Goal: Download file/media

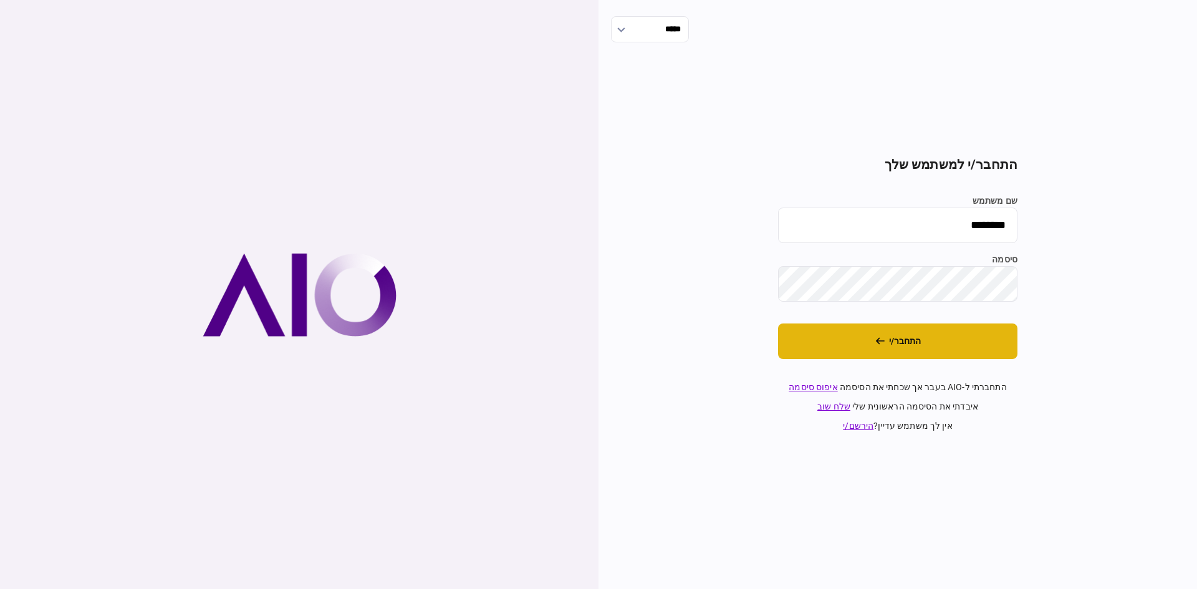
click at [854, 342] on button "התחבר/י" at bounding box center [897, 342] width 239 height 36
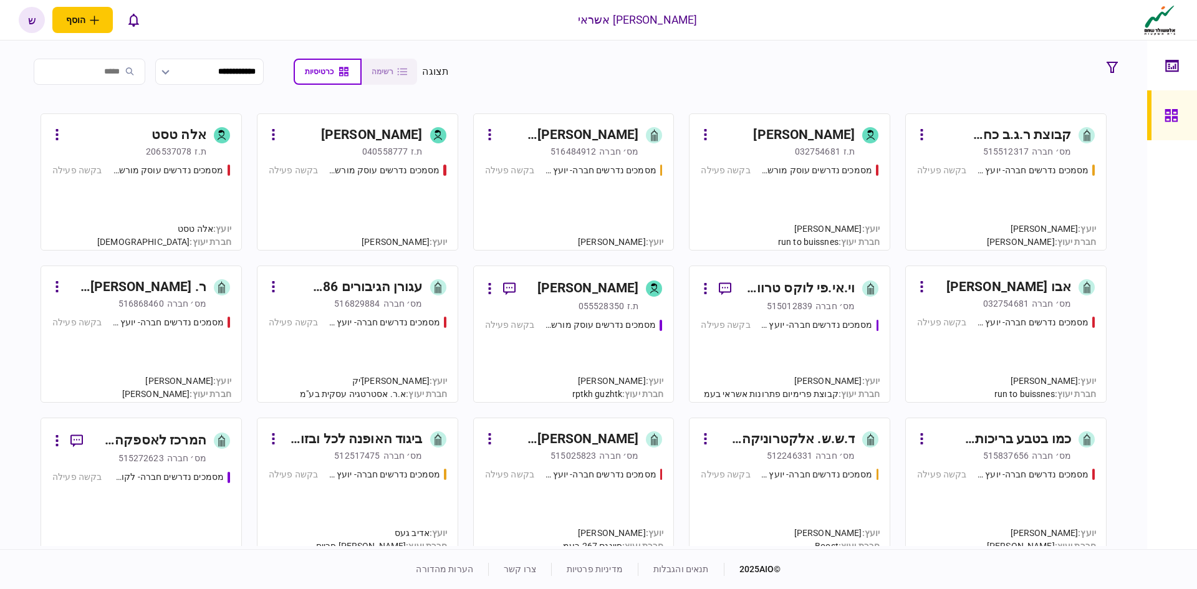
scroll to position [1185, 0]
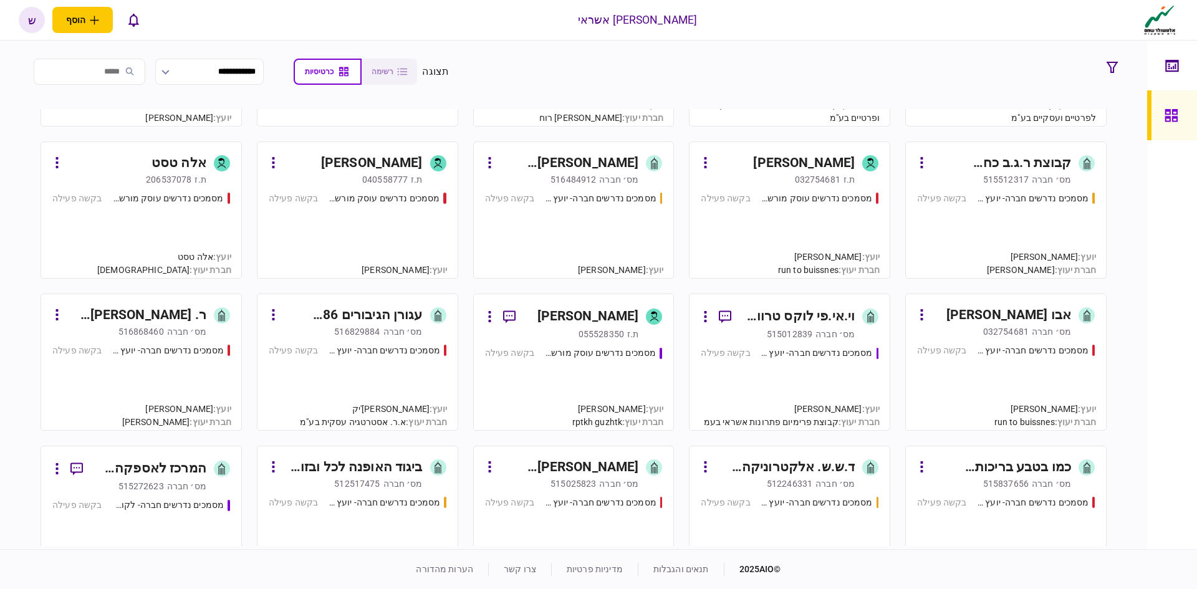
click at [117, 69] on input "search" at bounding box center [90, 72] width 112 height 26
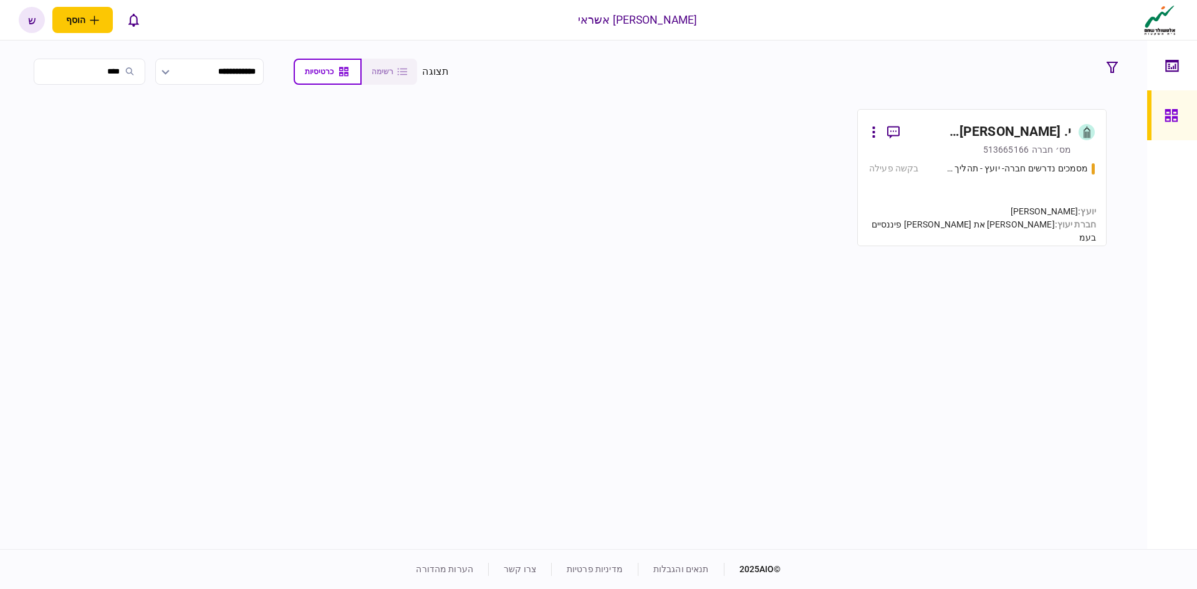
scroll to position [0, 0]
type input "****"
click at [1020, 135] on div "י. [PERSON_NAME] השקעות בע~מ" at bounding box center [991, 132] width 162 height 20
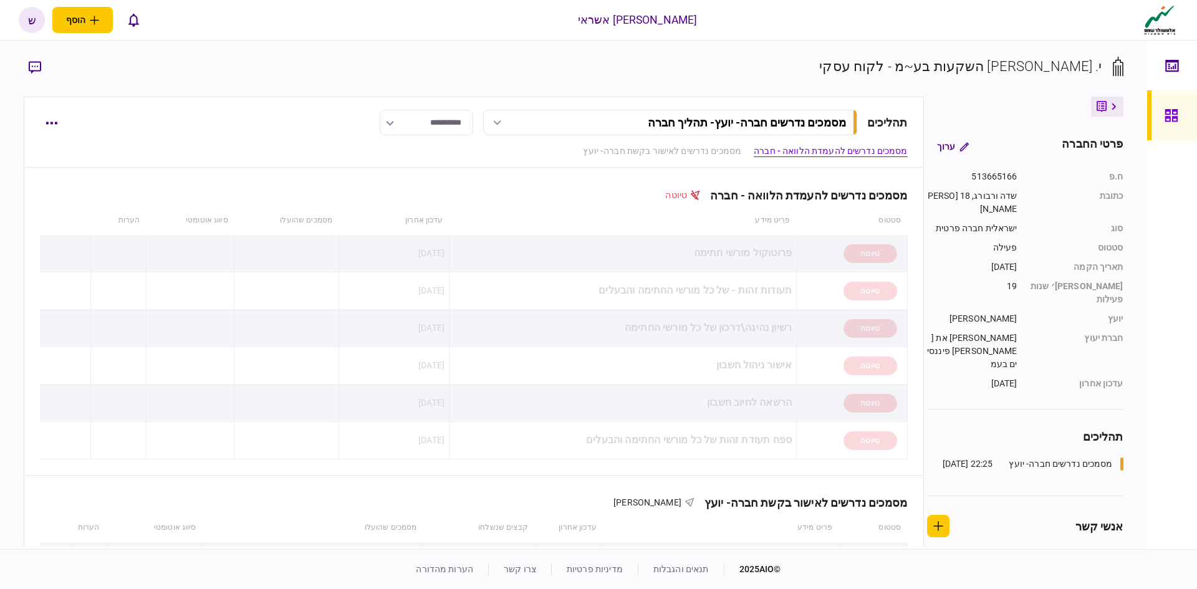
click at [41, 74] on button "button" at bounding box center [35, 67] width 22 height 22
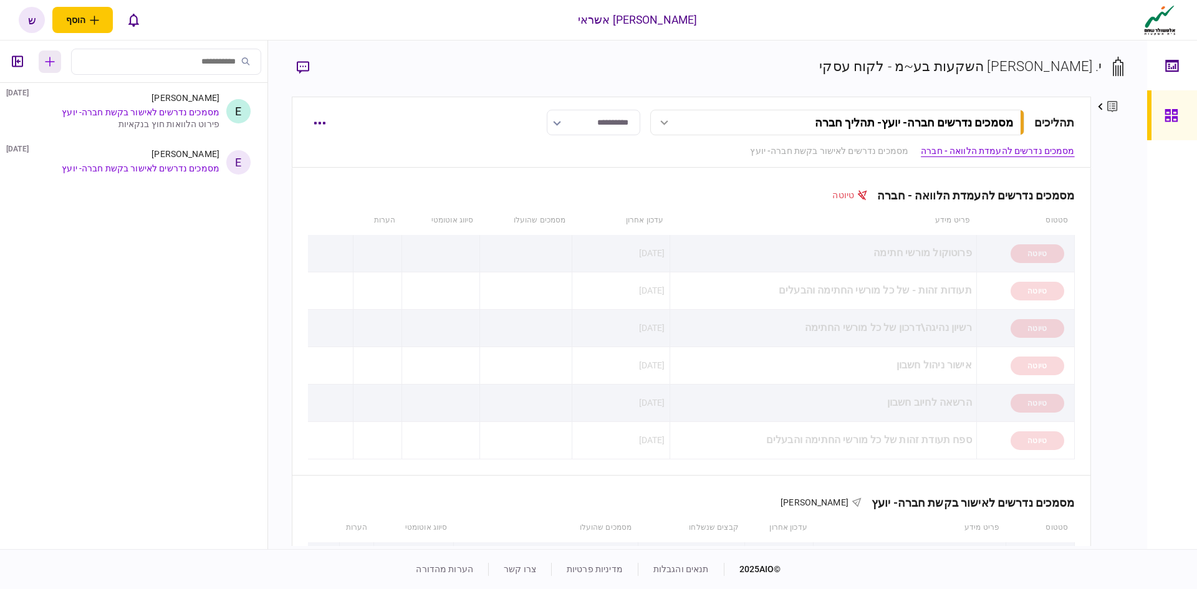
click at [53, 63] on icon "button" at bounding box center [50, 62] width 10 height 10
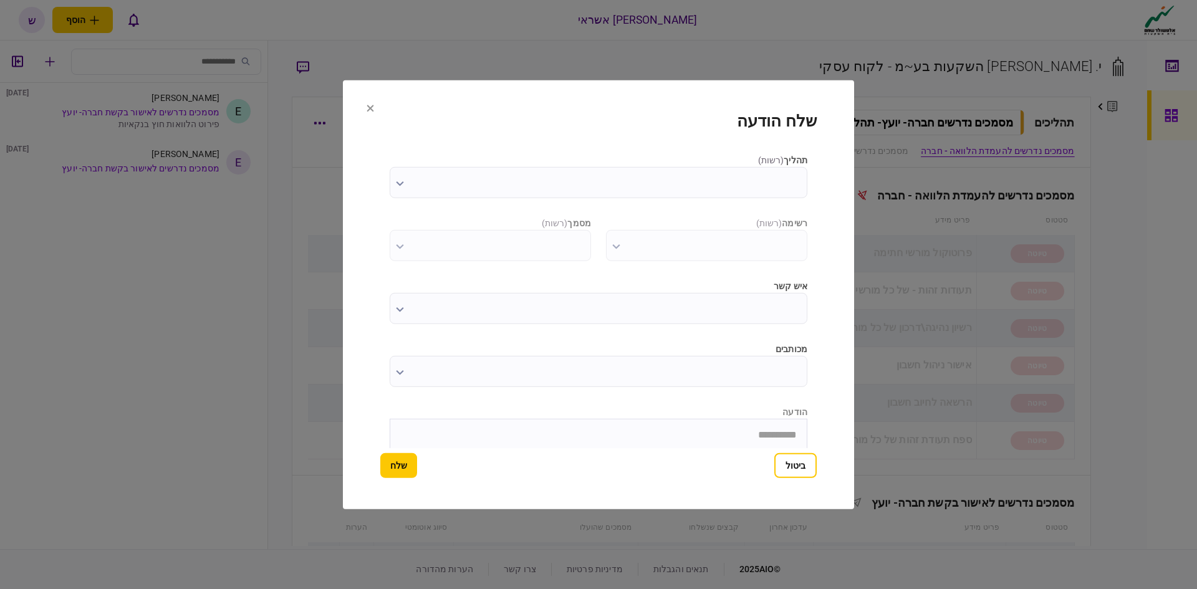
click at [574, 176] on input "תהליך ( רשות )" at bounding box center [599, 182] width 418 height 31
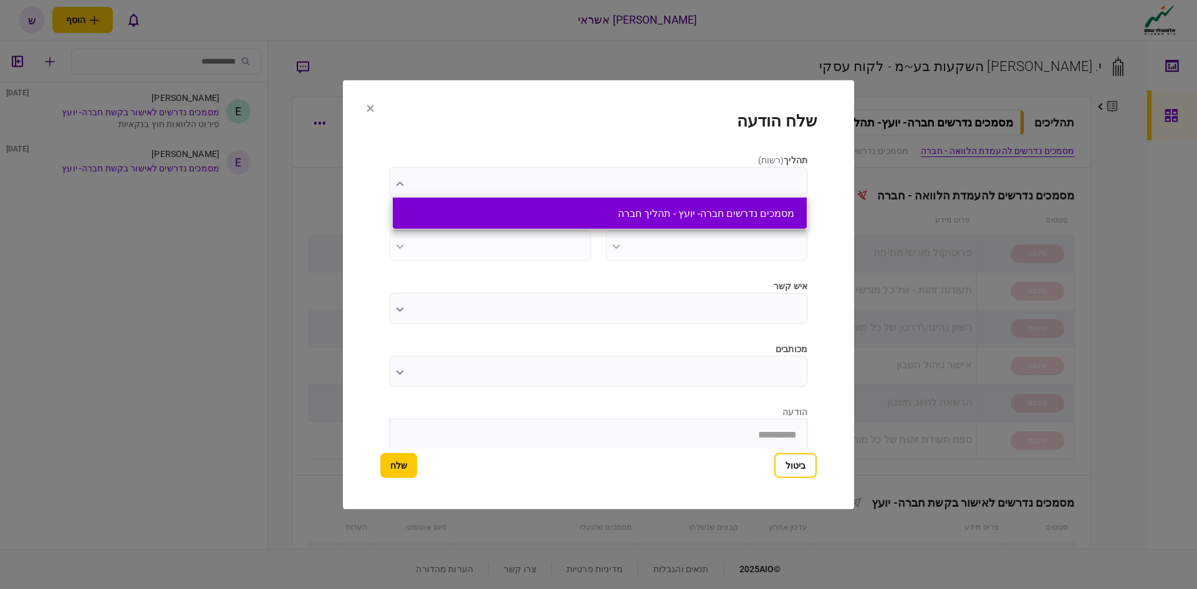
click at [600, 213] on button "מסמכים נדרשים חברה- יועץ - תהליך חברה" at bounding box center [599, 214] width 389 height 12
type input "**********"
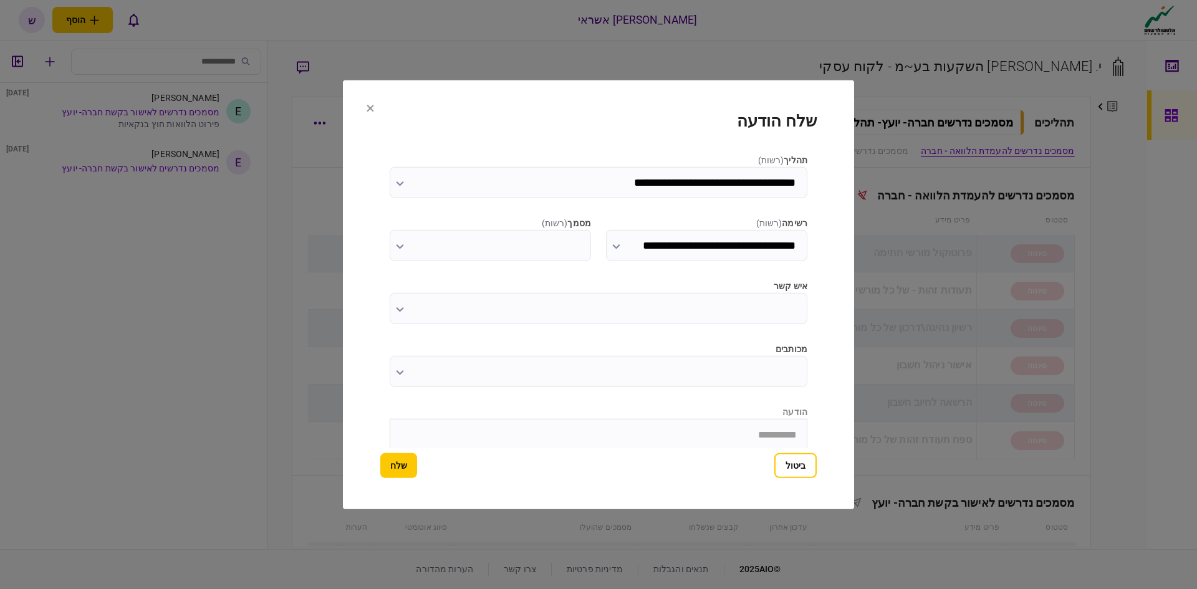
click at [625, 242] on input "**********" at bounding box center [706, 245] width 201 height 31
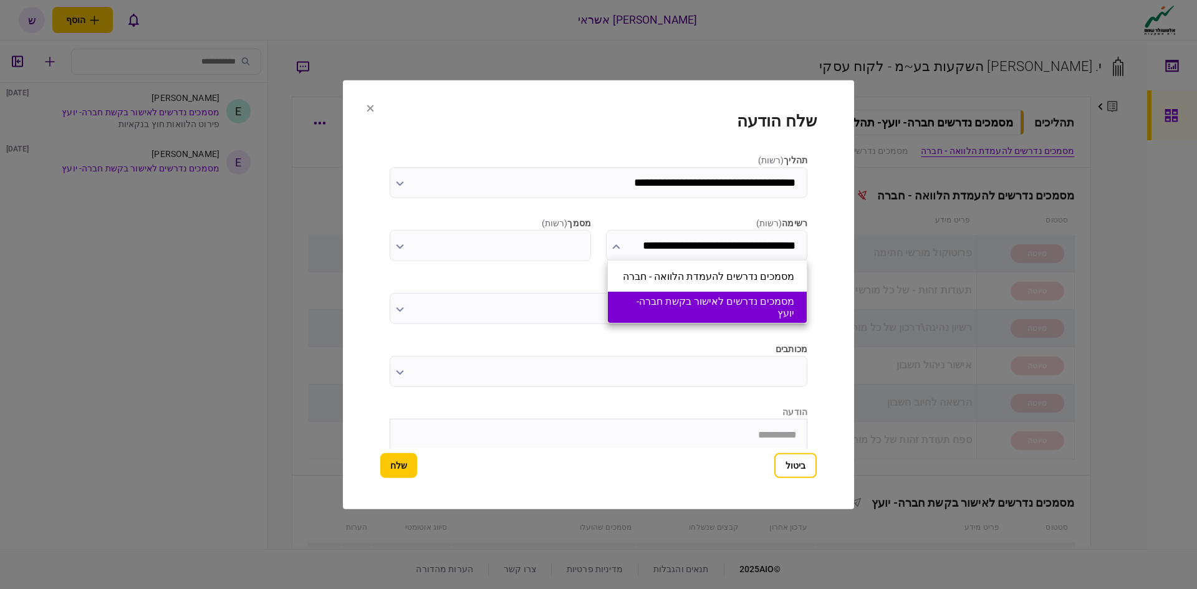
click at [642, 309] on button "מסמכים נדרשים לאישור בקשת חברה- יועץ" at bounding box center [708, 308] width 174 height 24
type input "**********"
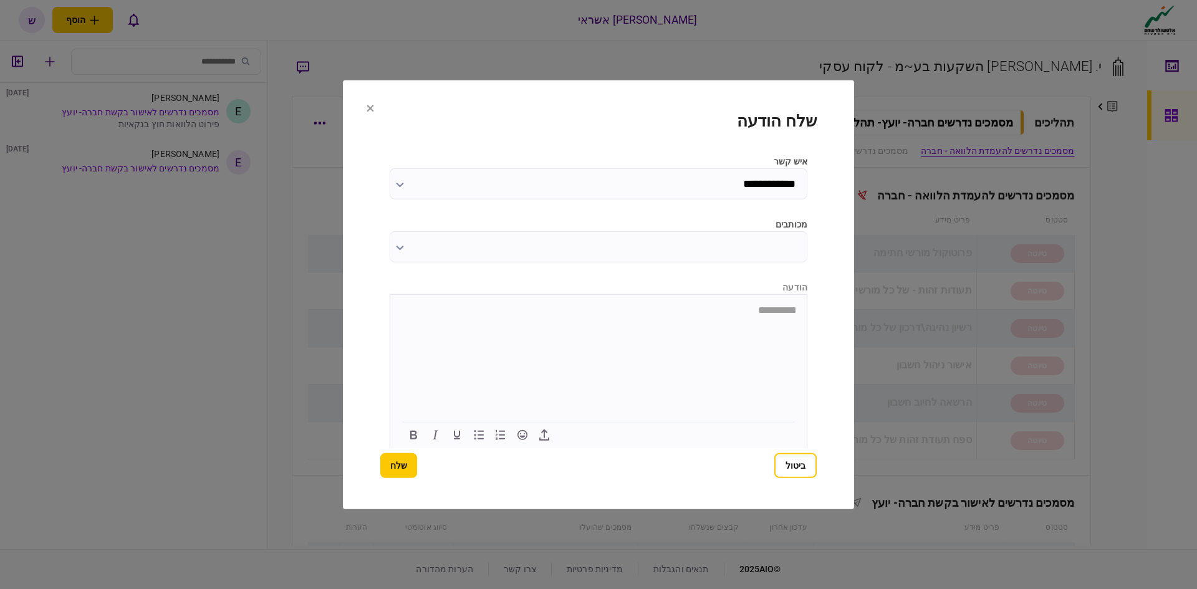
scroll to position [126, 0]
click at [543, 436] on icon "button" at bounding box center [544, 433] width 15 height 15
click at [401, 465] on button "שלח" at bounding box center [398, 465] width 37 height 25
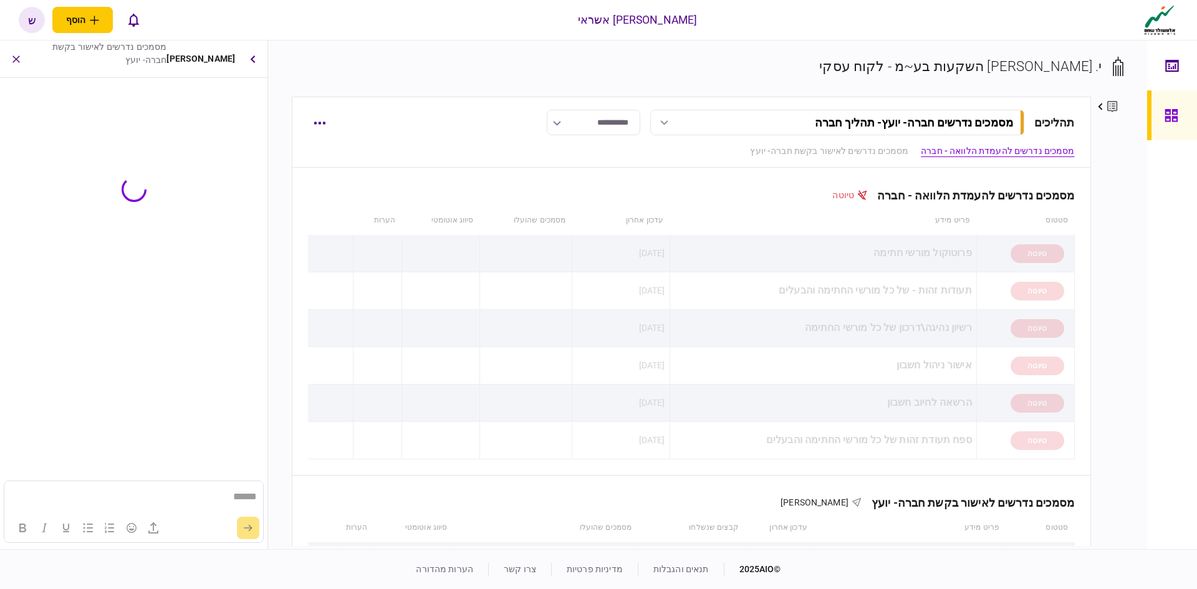
scroll to position [0, 0]
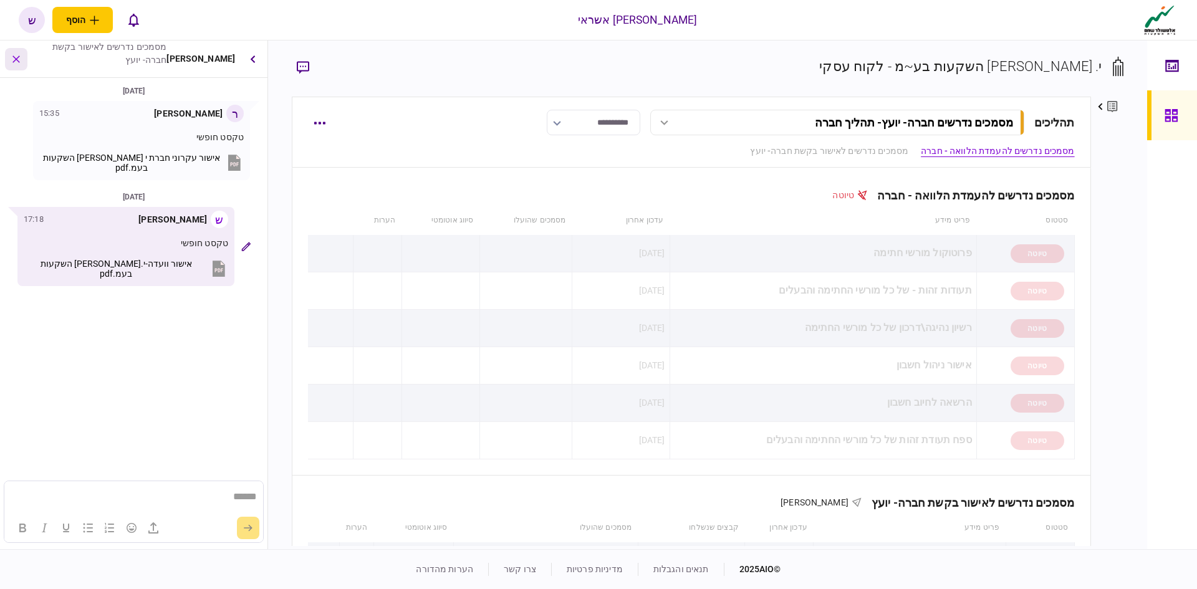
click at [15, 59] on icon "button" at bounding box center [15, 58] width 13 height 13
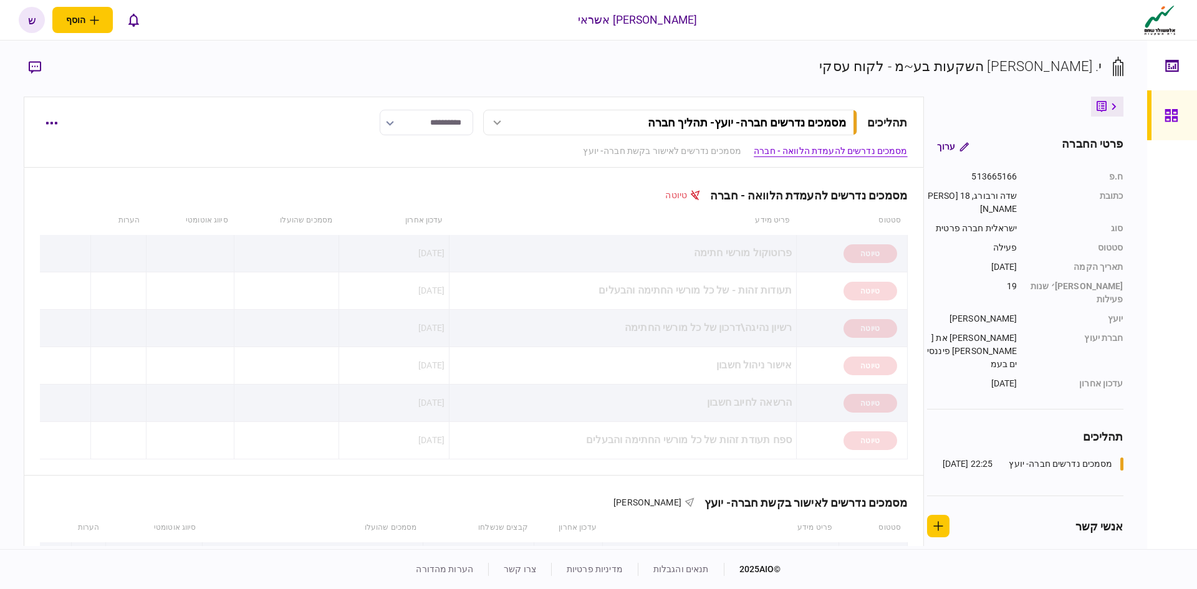
click at [1182, 117] on div at bounding box center [1175, 115] width 20 height 50
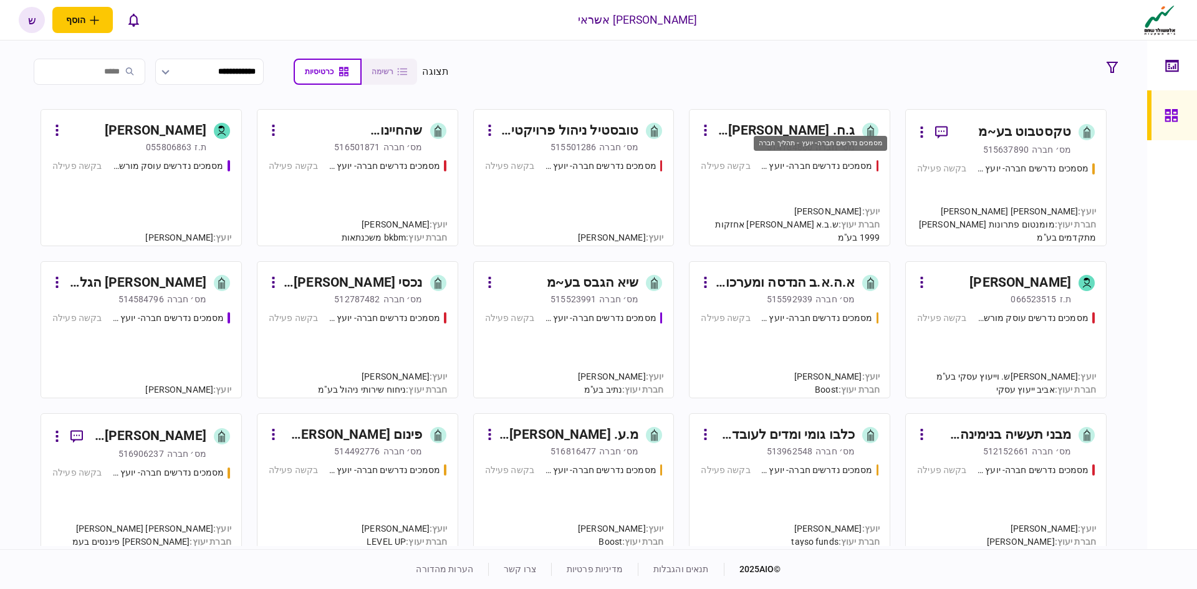
click at [1013, 132] on div "טקסטבוט בע~מ" at bounding box center [1025, 132] width 93 height 20
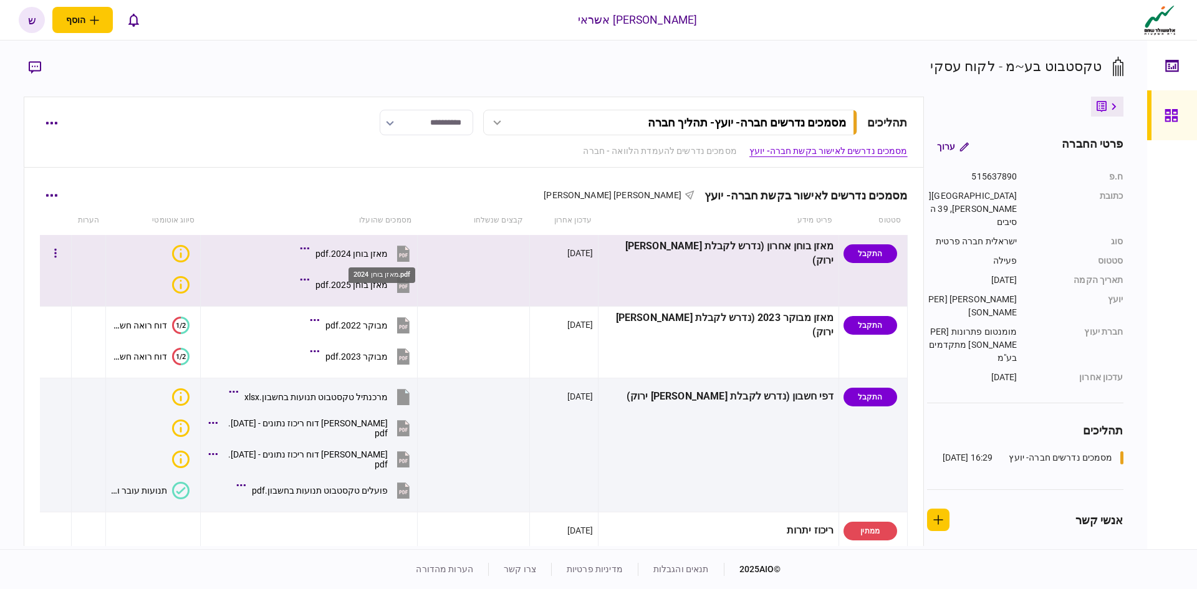
click at [388, 254] on div "מאזן בוחן 2024.pdf" at bounding box center [352, 254] width 72 height 10
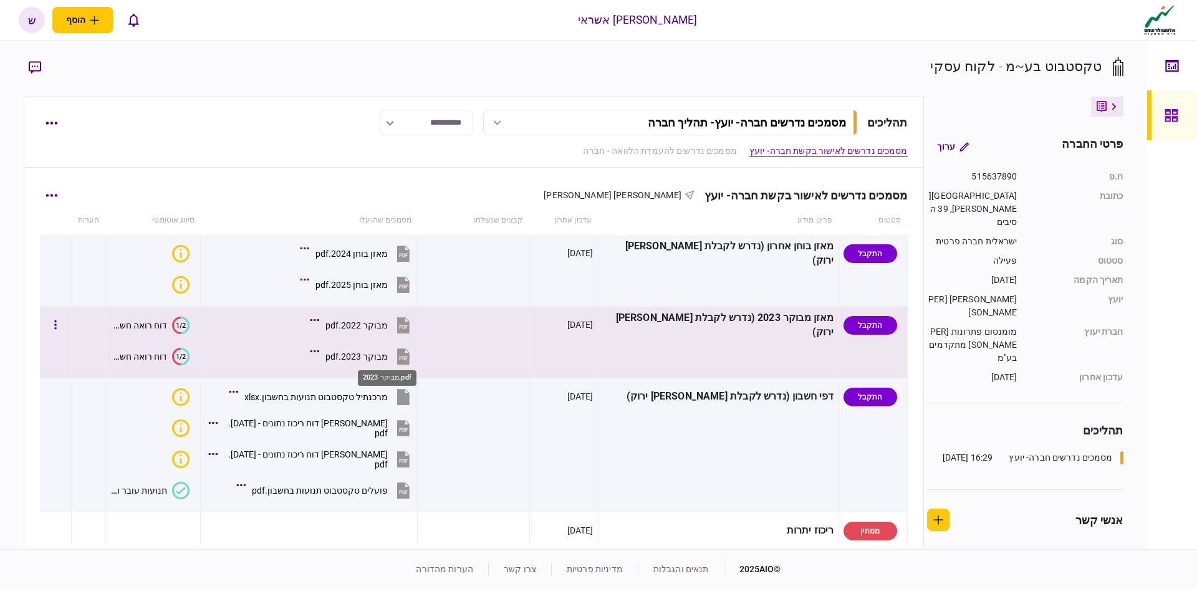
click at [388, 358] on div "מבוקר 2023.pdf" at bounding box center [357, 357] width 62 height 10
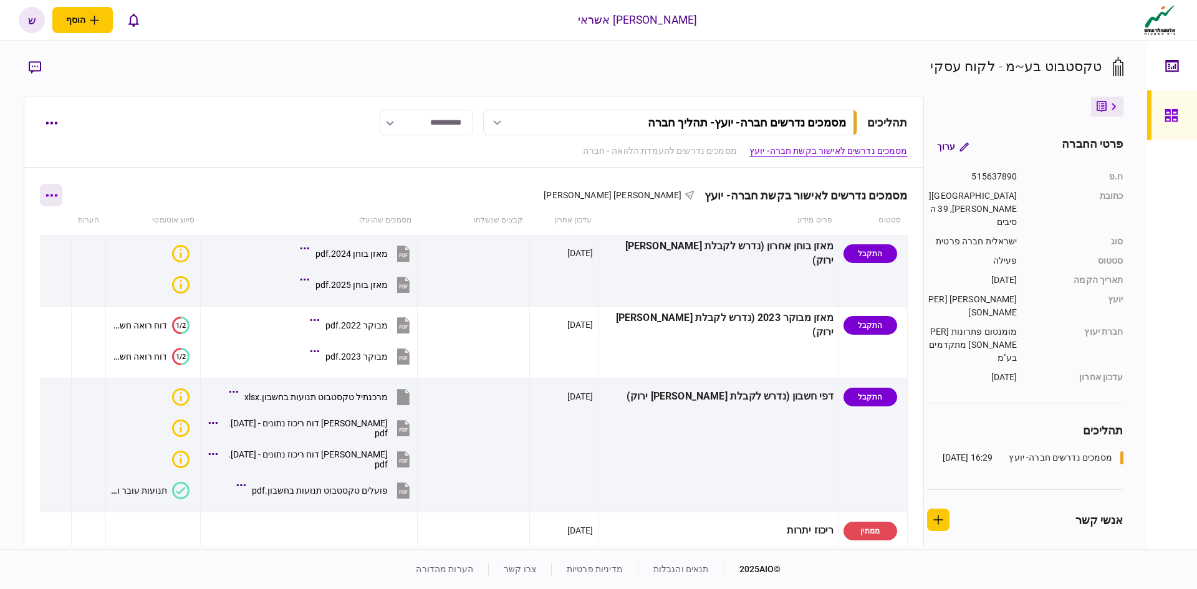
click at [62, 191] on button "button" at bounding box center [51, 195] width 22 height 22
click at [57, 301] on span "הורד מסמכים" at bounding box center [69, 302] width 57 height 15
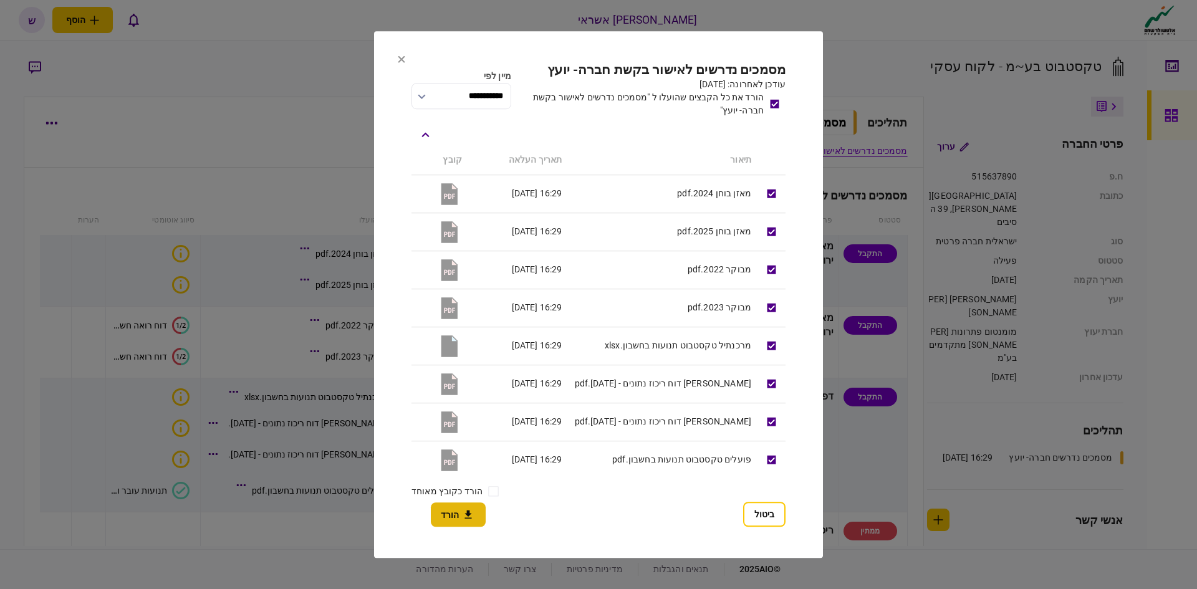
click at [458, 516] on button "הורד" at bounding box center [458, 515] width 55 height 24
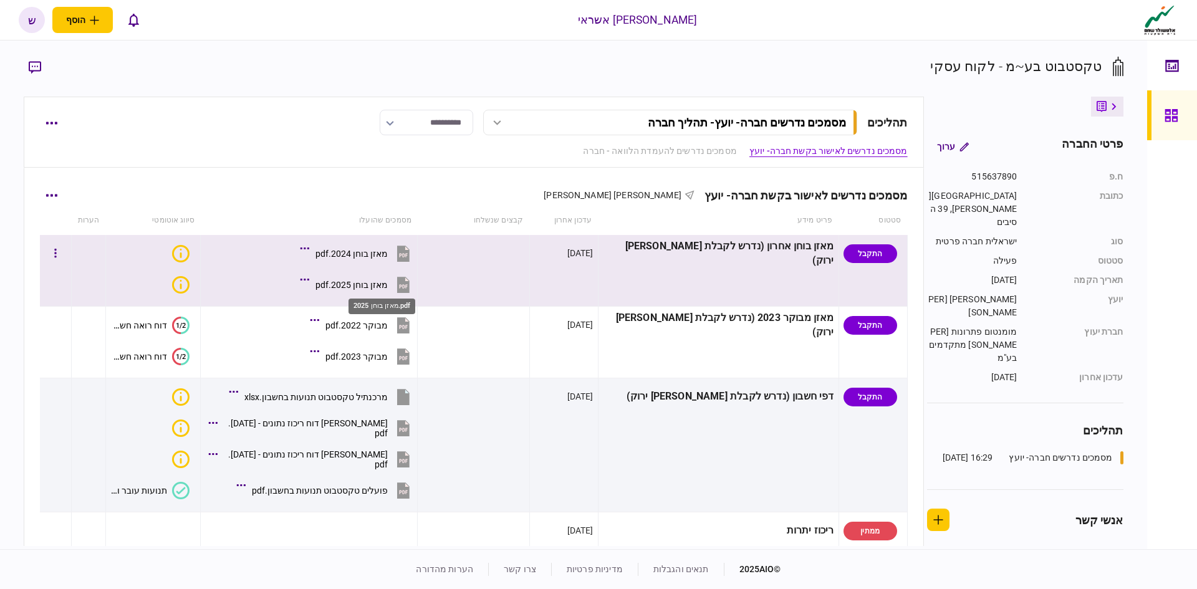
click at [388, 286] on div "מאזן בוחן 2025.pdf" at bounding box center [352, 285] width 72 height 10
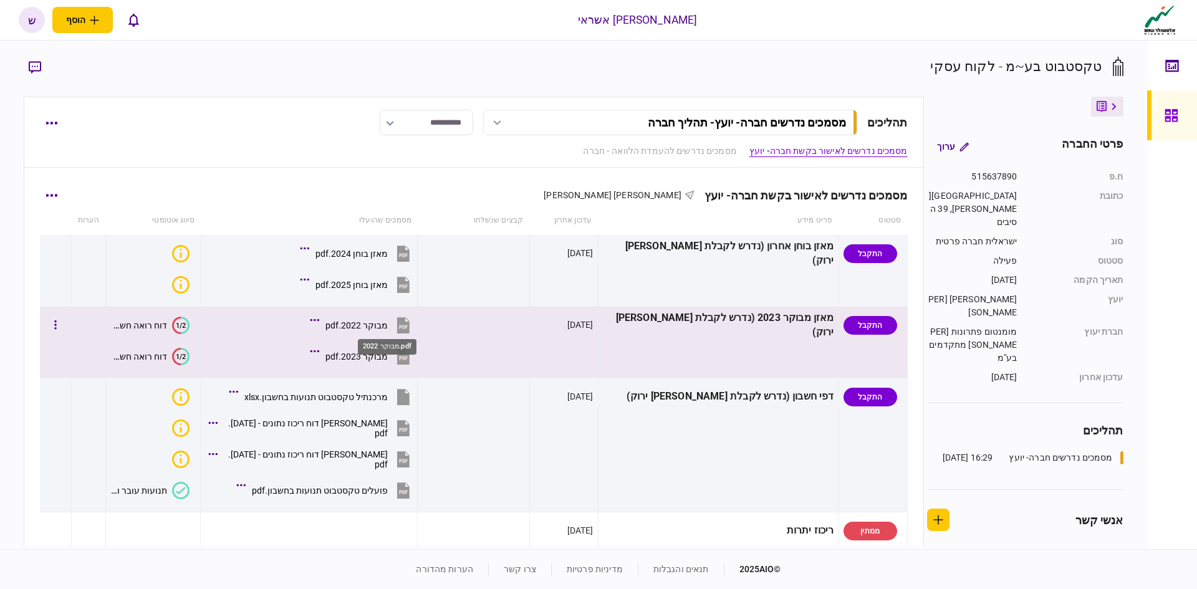
click at [387, 326] on div "מבוקר 2022.pdf" at bounding box center [357, 326] width 62 height 10
click at [372, 357] on div "מבוקר 2023.pdf" at bounding box center [357, 357] width 62 height 10
click at [388, 352] on div "מבוקר 2023.pdf" at bounding box center [357, 357] width 62 height 10
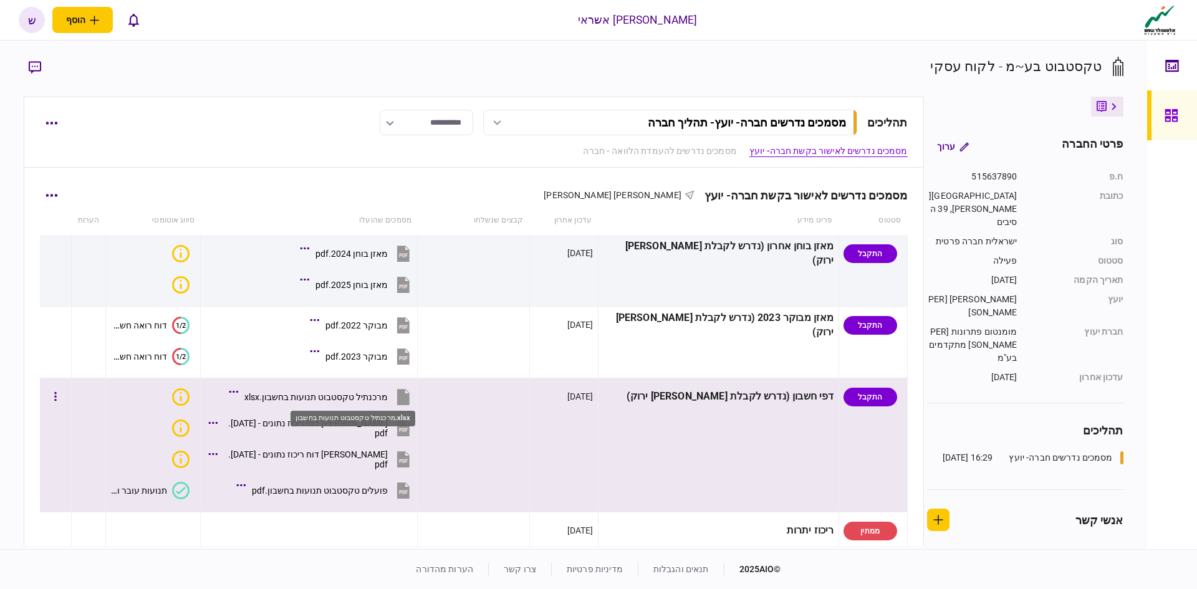
click at [377, 397] on div "מרכנתיל טקסטבוט תנועות בחשבון.xlsx" at bounding box center [315, 397] width 143 height 10
click at [354, 394] on div "מרכנתיל טקסטבוט תנועות בחשבון.xlsx" at bounding box center [315, 397] width 143 height 10
click at [318, 432] on div "[PERSON_NAME] דוח ריכוז נתונים - [DATE].pdf" at bounding box center [306, 428] width 164 height 20
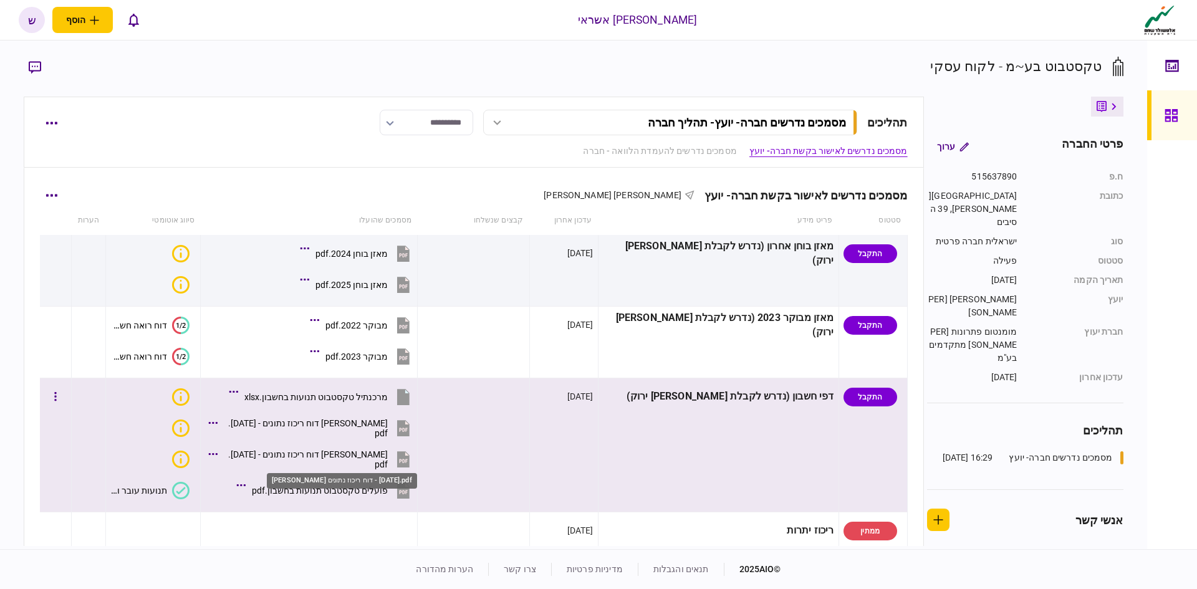
click at [375, 462] on div "[PERSON_NAME] דוח ריכוז נתונים - [DATE].pdf" at bounding box center [306, 460] width 164 height 20
click at [377, 459] on div "[PERSON_NAME] דוח ריכוז נתונים - [DATE].pdf" at bounding box center [306, 460] width 164 height 20
click at [380, 491] on div "פועלים טקסטבוט תנועות בחשבון.pdf" at bounding box center [320, 491] width 136 height 10
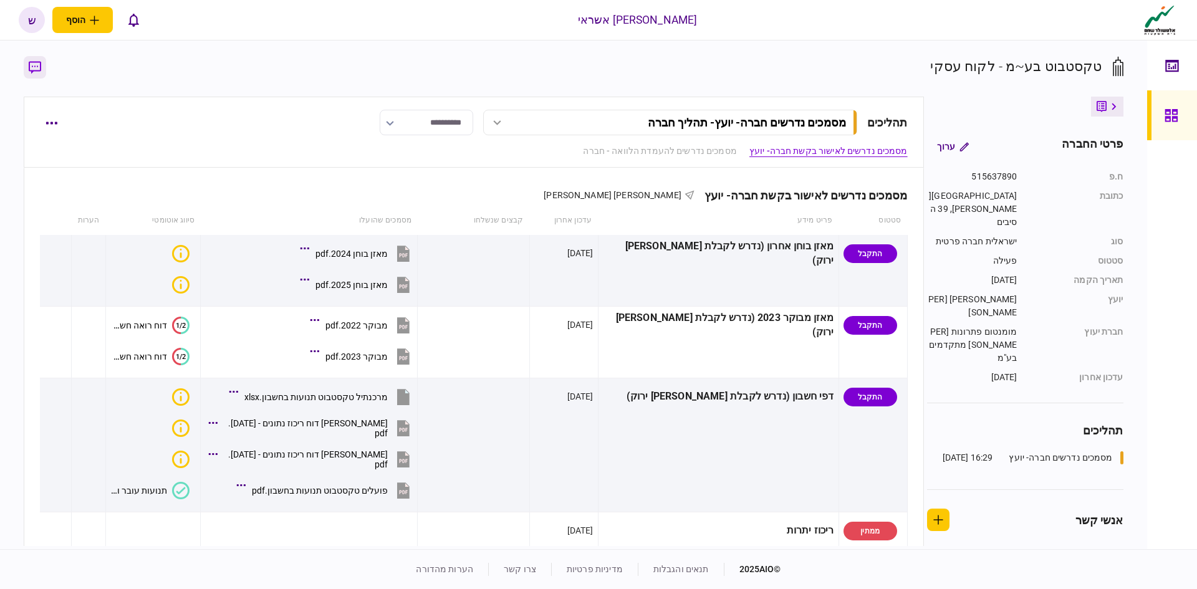
click at [29, 70] on icon "button" at bounding box center [35, 67] width 12 height 12
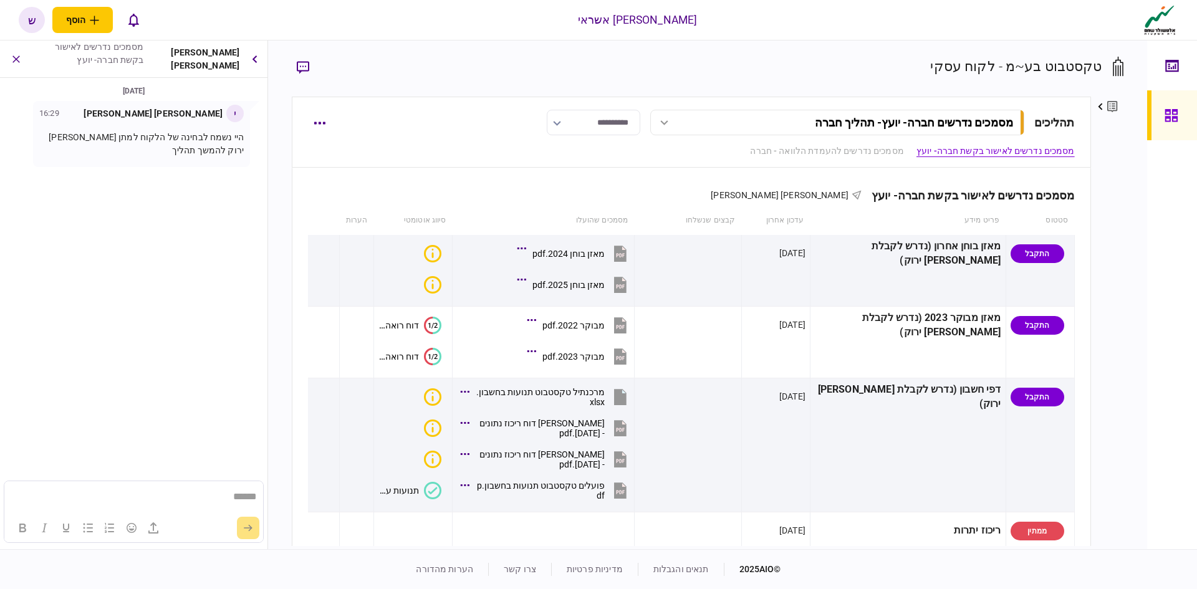
click at [191, 144] on p "היי נשמח לבחינה של הלקוח למתן אור ירוק להמשך תהליך" at bounding box center [141, 144] width 205 height 26
click at [186, 115] on div "[PERSON_NAME] [PERSON_NAME]" at bounding box center [153, 113] width 139 height 13
click at [185, 140] on p "היי נשמח לבחינה של הלקוח למתן אור ירוק להמשך תהליך" at bounding box center [141, 144] width 205 height 26
click at [229, 143] on p "היי נשמח לבחינה של הלקוח למתן אור ירוק להמשך תהליך" at bounding box center [141, 144] width 205 height 26
click at [17, 62] on icon "button" at bounding box center [16, 59] width 14 height 14
